Goal: Information Seeking & Learning: Learn about a topic

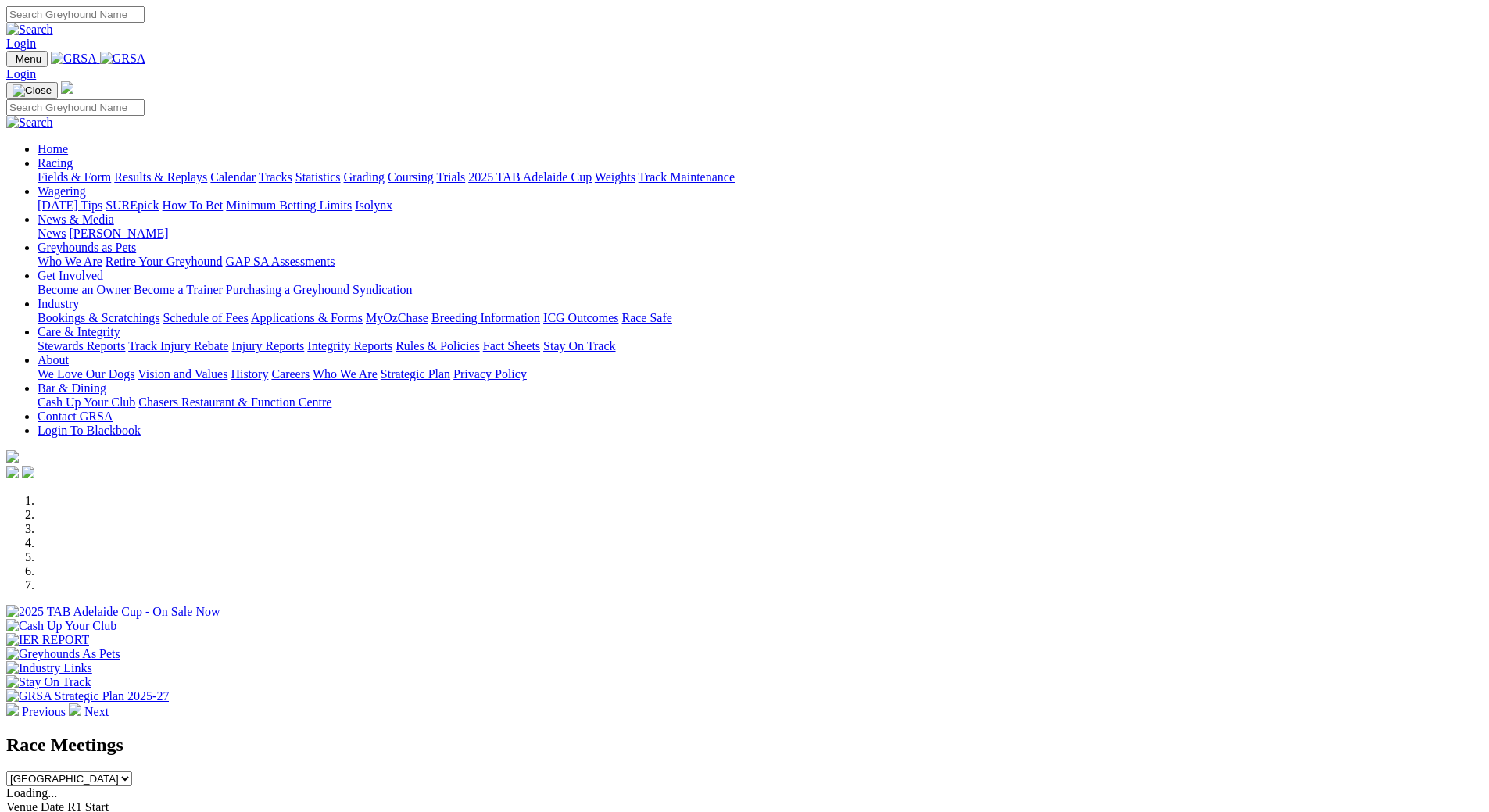
click at [111, 170] on link "Fields & Form" at bounding box center [75, 176] width 74 height 13
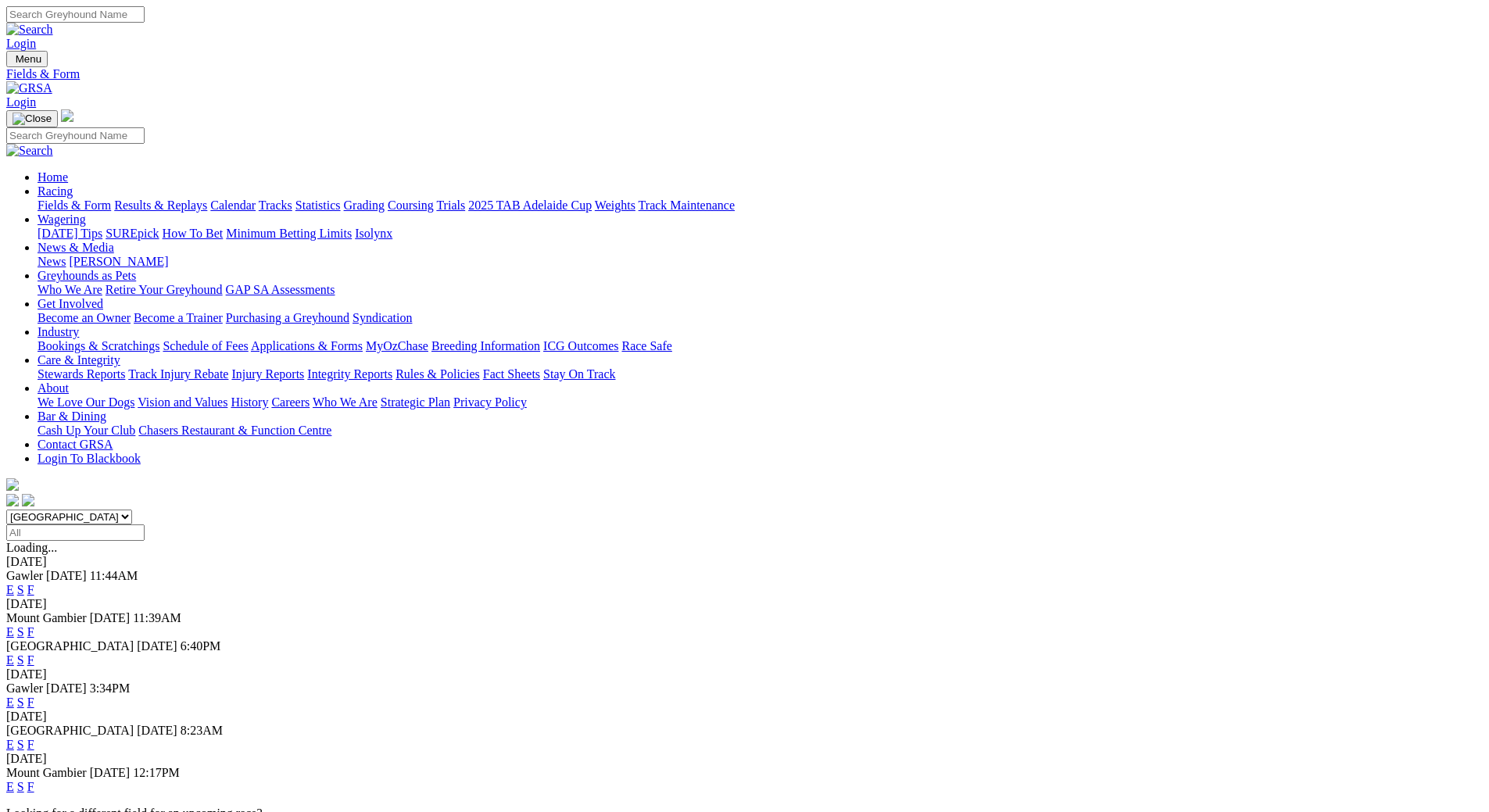
click at [35, 737] on link "F" at bounding box center [30, 743] width 7 height 13
click at [256, 198] on link "Calendar" at bounding box center [233, 204] width 46 height 13
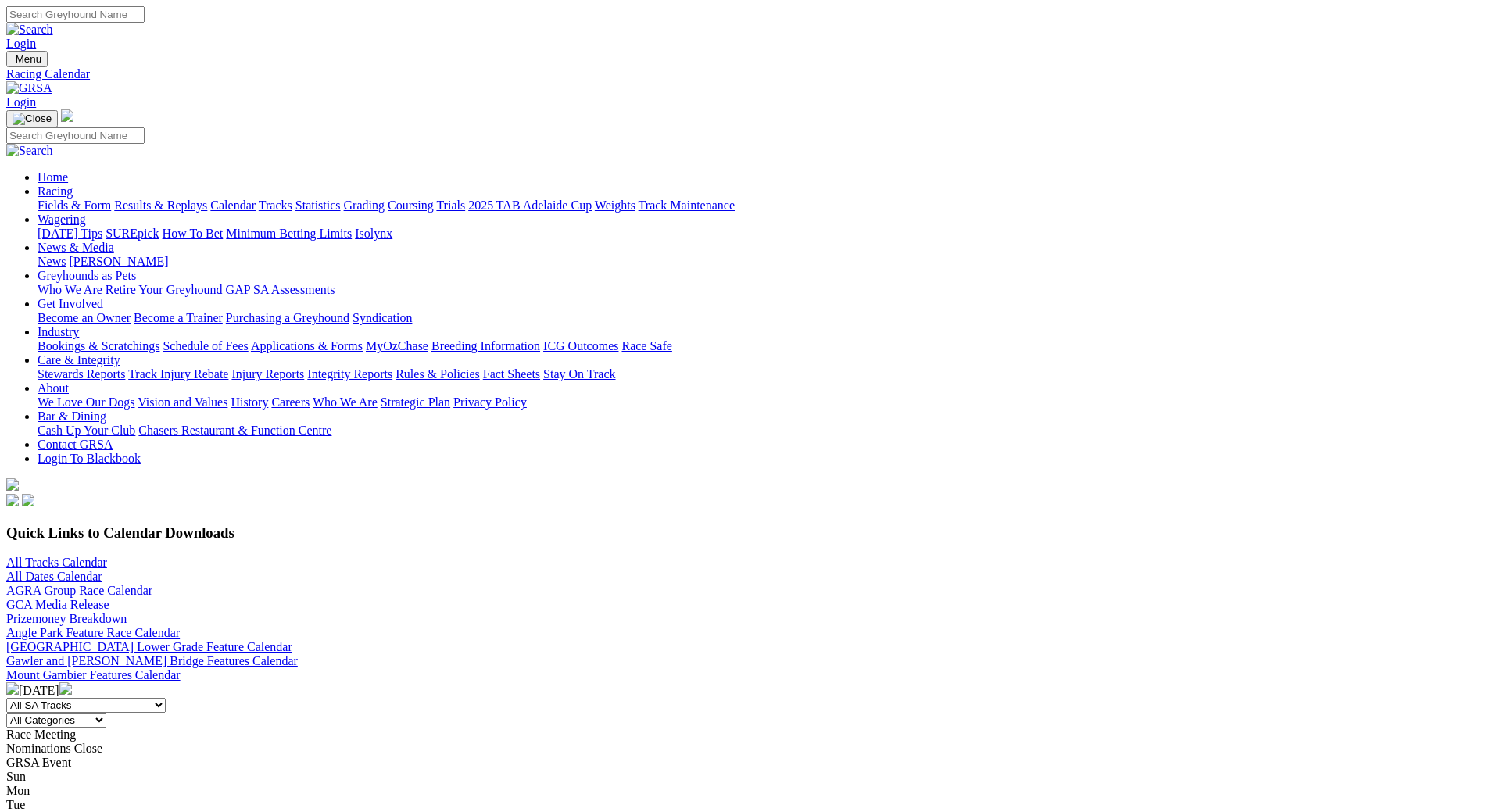
click at [72, 683] on img at bounding box center [66, 689] width 13 height 13
